Goal: Information Seeking & Learning: Learn about a topic

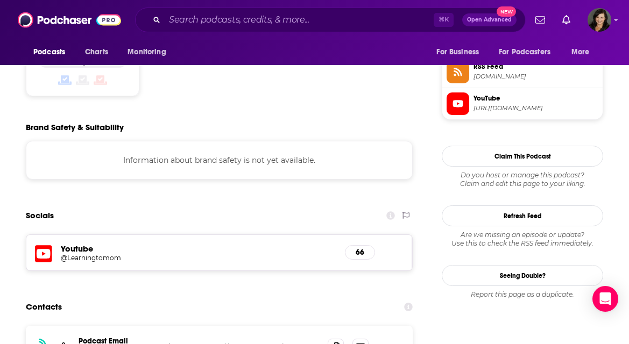
scroll to position [910, 0]
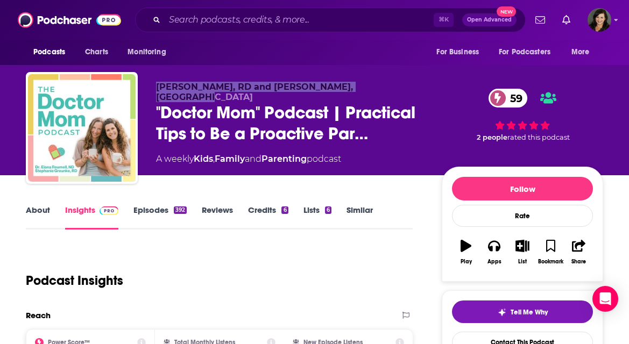
drag, startPoint x: 397, startPoint y: 87, endPoint x: 148, endPoint y: 83, distance: 248.4
click at [148, 83] on div "Stephanie Greunke, RD and Dr. Elana Roumell, ND "Doctor Mom" Podcast | Practica…" at bounding box center [314, 130] width 577 height 116
copy span "Stephanie Greunke, RD and Dr. Elana Roumell, ND"
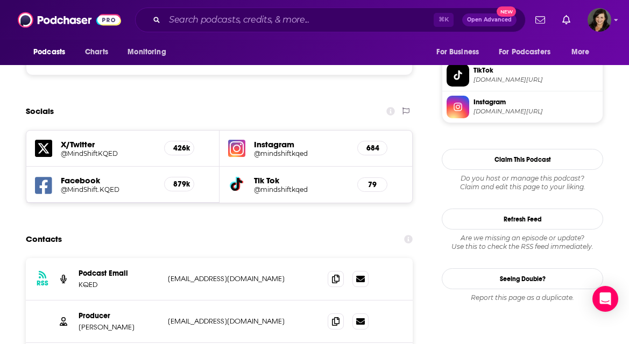
scroll to position [980, 0]
